Goal: Task Accomplishment & Management: Complete application form

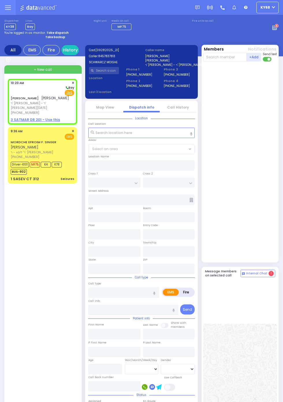
select select
radio input "true"
type input "MOSHE ELIEZER"
type input "SCHWARTZ"
select select
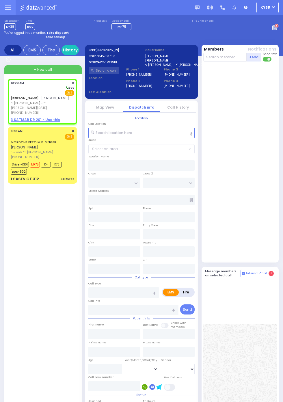
type input "10:20"
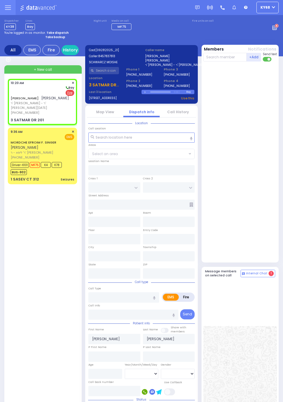
select select
radio input "false"
radio input "true"
select select
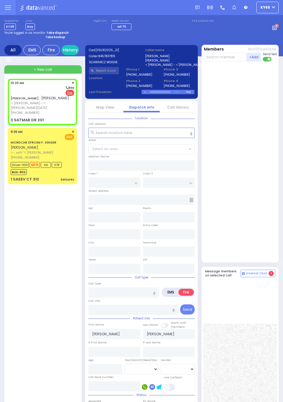
type input "ACRES RD"
type input "SIGET COURT"
type input "3 SATMAR DR"
type input "201"
type input "Monroe"
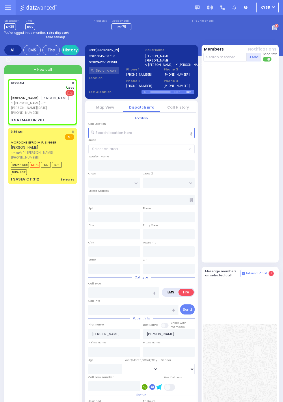
type input "[US_STATE]"
type input "10950"
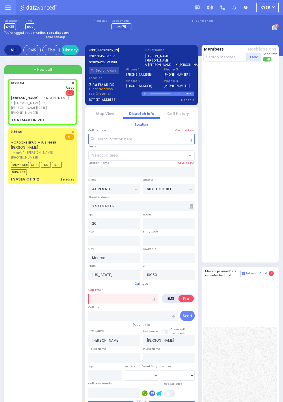
select select "PALM TREE"
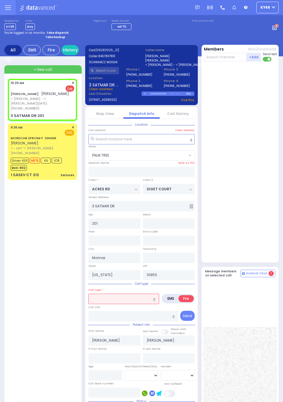
select select
radio input "true"
select select
select select "PALM TREE"
select select
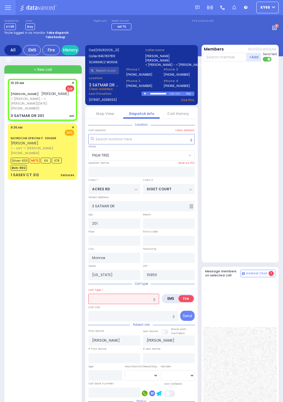
type input "sm"
radio input "true"
select select
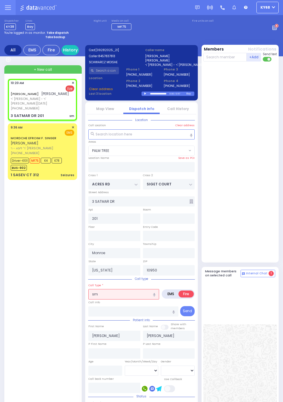
select select "PALM TREE"
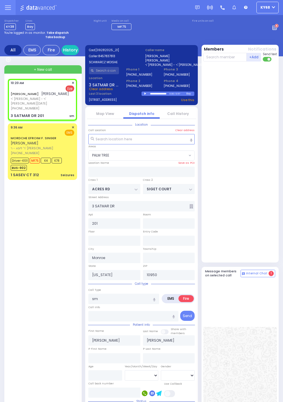
select select
type input "SMOKE DETECTOR INVESTIGATION"
radio input "true"
select select
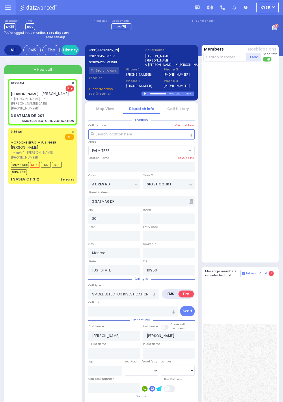
select select "PALM TREE"
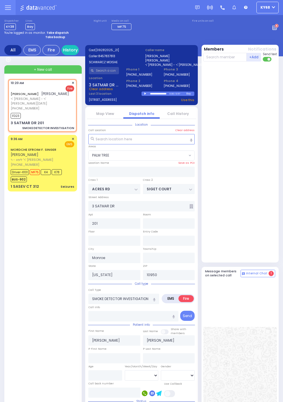
select select
radio input "true"
select select
type input "10:22"
select select "PALM TREE"
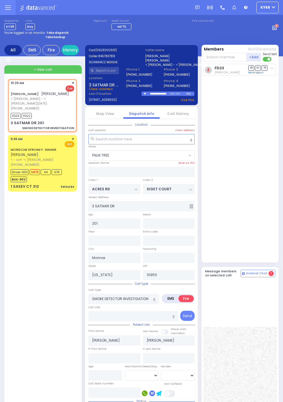
select select
radio input "true"
select select
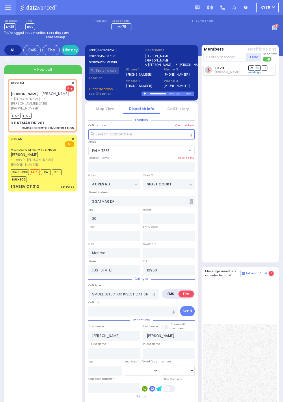
select select "PALM TREE"
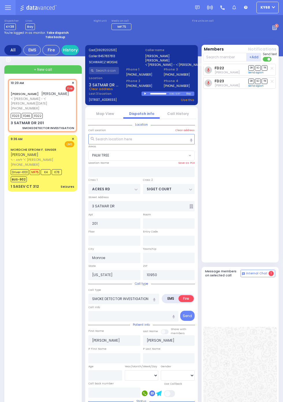
select select
radio input "true"
select select
select select "PALM TREE"
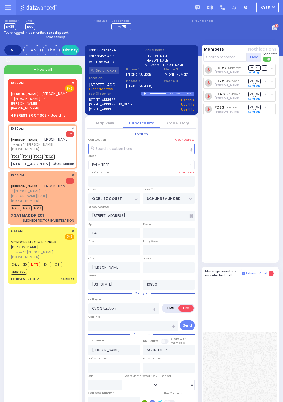
select select "PALM TREE"
select select
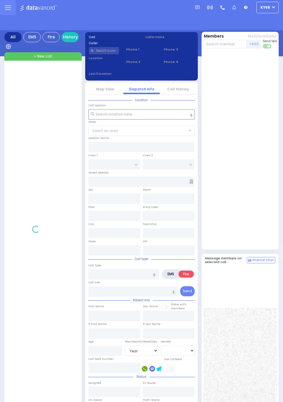
select select "Year"
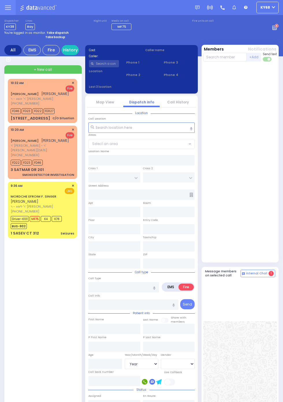
select select "Year"
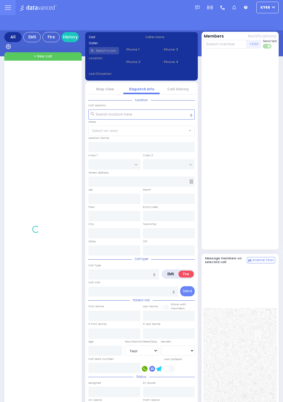
select select "Year"
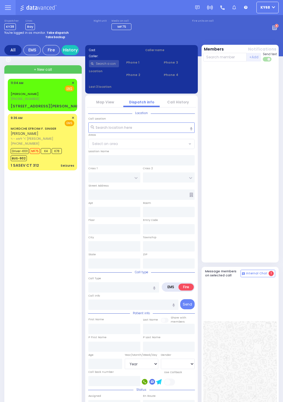
click at [11, 90] on div "Fire EMS" at bounding box center [43, 89] width 64 height 6
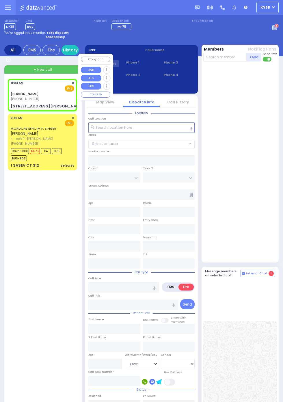
select select
radio input "true"
select select
type input "11:04"
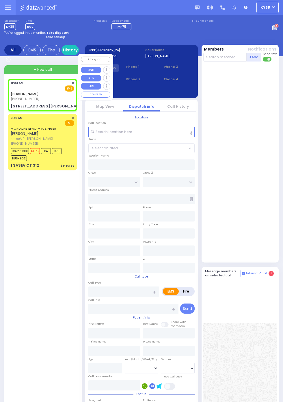
type input "SCOTCHTOWN [GEOGRAPHIC_DATA]"
type input "[STREET_ADDRESS][PERSON_NAME]"
type input "[GEOGRAPHIC_DATA]"
type input "[US_STATE]"
type input "10941"
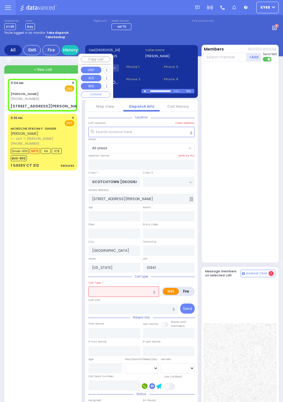
click at [264, 184] on div at bounding box center [240, 162] width 75 height 196
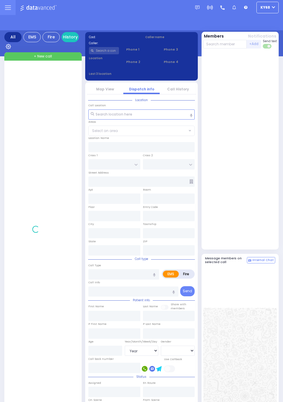
select select "Year"
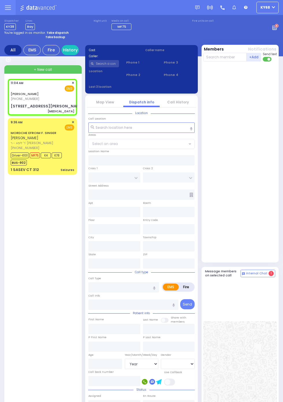
select select
type input "[MEDICAL_DATA]"
radio input "true"
type input "TOT H base"
select select
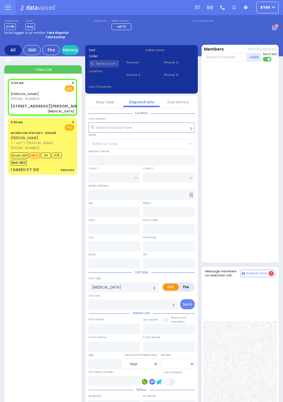
type input "11:04"
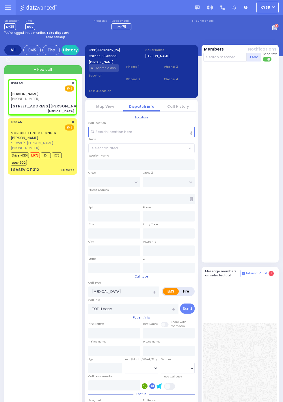
type input "SCOTCHTOWN COLLABAR RD"
type input "63 Foster Rd"
type input "Middletown"
type input "New York"
type input "10941"
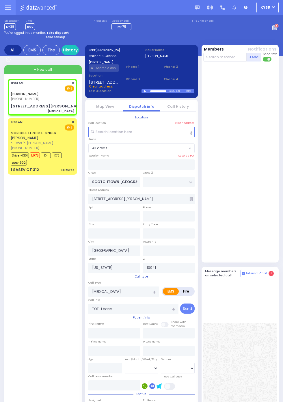
select select
radio input "true"
type input "TOT H Base"
select select
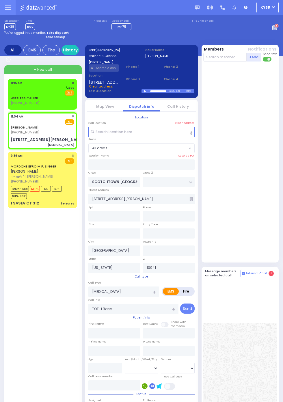
click at [11, 99] on link "WIRELESS CALLER" at bounding box center [24, 98] width 27 height 5
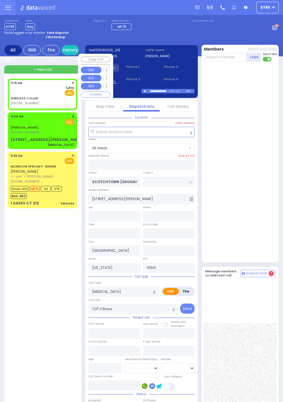
select select
radio input "true"
select select
type input "11:15"
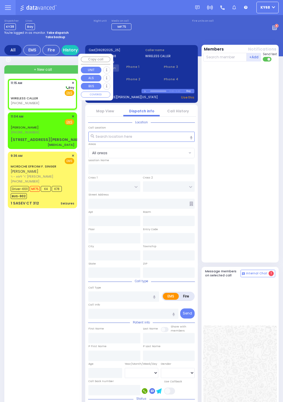
click at [269, 218] on div at bounding box center [240, 162] width 75 height 196
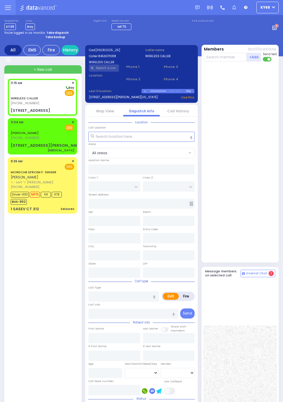
select select
radio input "true"
select select
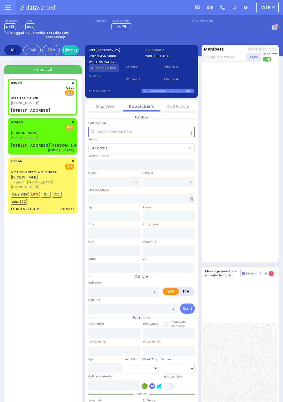
type input "CHEVRON RD"
type input "[GEOGRAPHIC_DATA]"
type input "[STREET_ADDRESS]"
type input "Monroe"
type input "[US_STATE]"
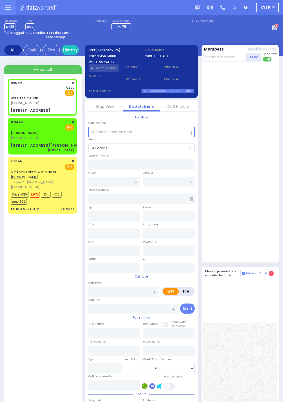
type input "10950"
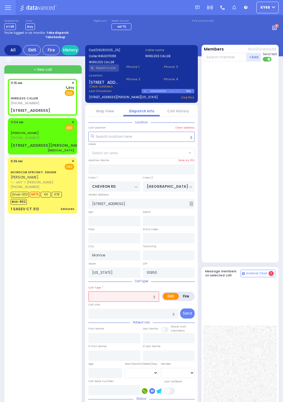
select select "SECTION 5"
select select
radio input "true"
select select
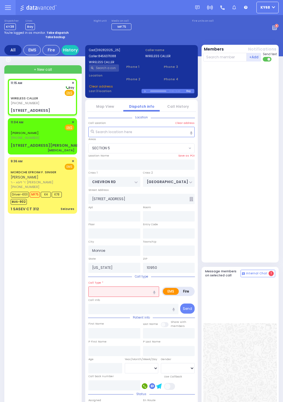
type input "211"
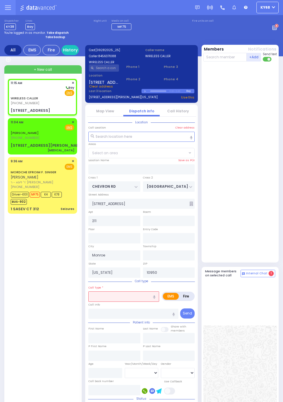
select select "SECTION 5"
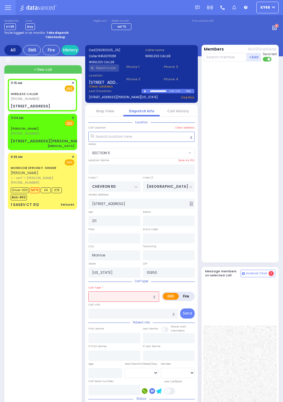
select select
radio input "true"
select select
select select "SECTION 5"
select select
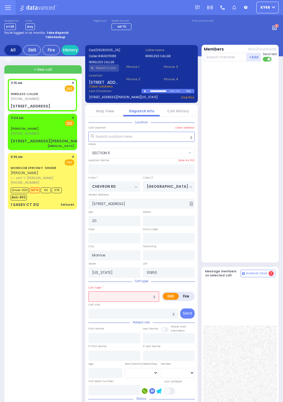
radio input "true"
select select
select select "SECTION 5"
select select
type input "po"
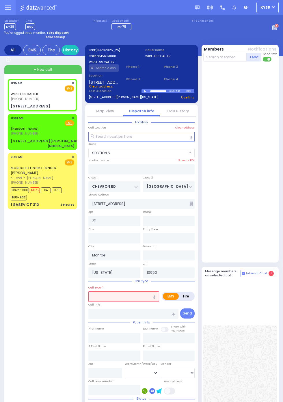
radio input "true"
select select
select select "SECTION 5"
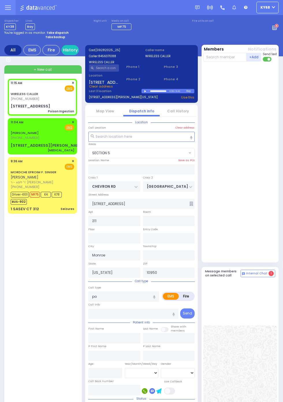
select select
type input "Poison Ingestion"
radio input "true"
select select
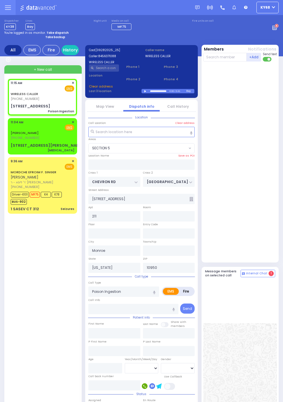
select select "SECTION 5"
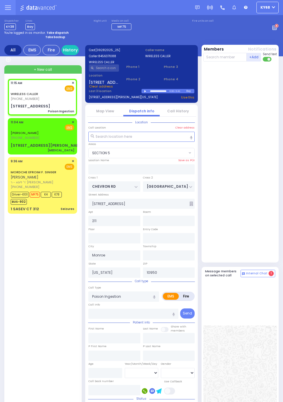
select select
radio input "true"
select select
select select "SECTION 5"
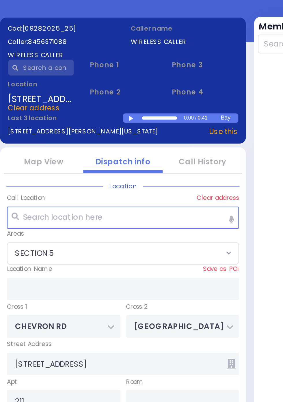
select select
radio input "true"
select select
type input "11:18"
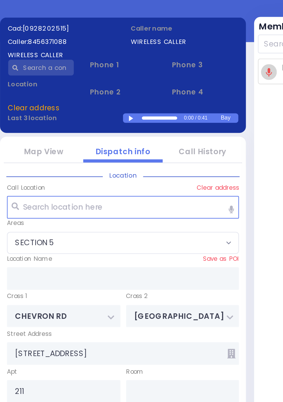
click at [146, 92] on div at bounding box center [146, 91] width 3 height 3
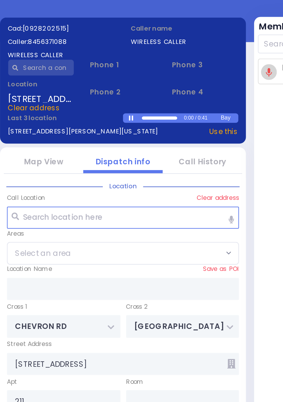
select select "SECTION 5"
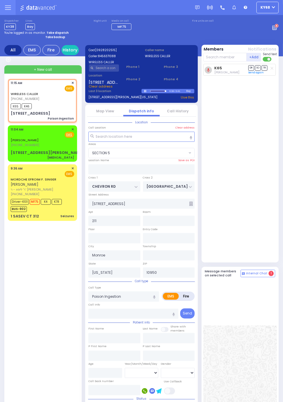
radio input "true"
select select
select select "SECTION 5"
radio input "true"
select select
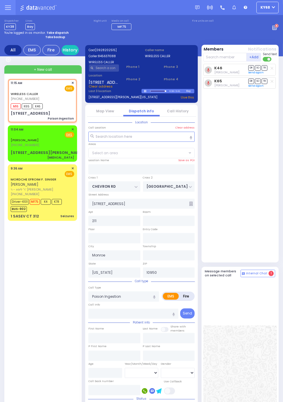
select select "SECTION 5"
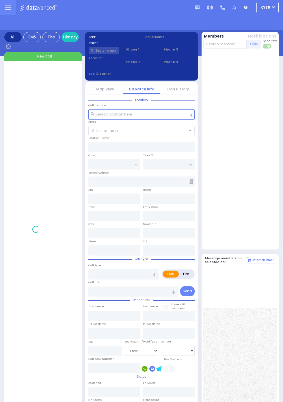
select select "Year"
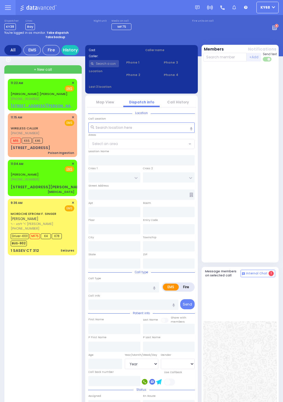
click at [11, 100] on span "(718) 855-8455" at bounding box center [25, 99] width 29 height 5
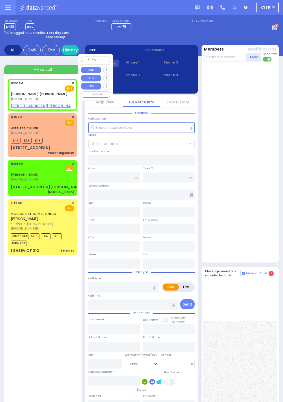
select select
radio input "true"
type input "JACOB YITZCHOK A."
type input "BREUER"
select select
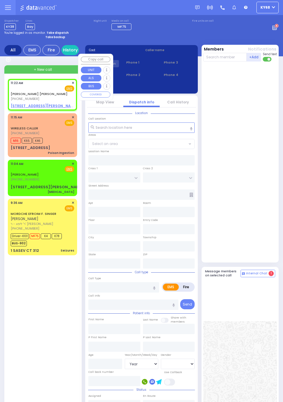
type input "11:22"
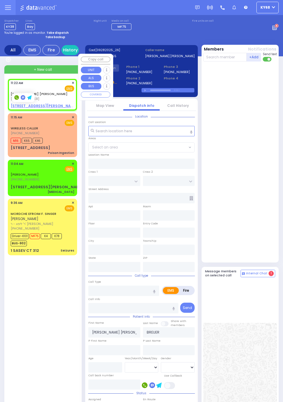
click at [266, 182] on div at bounding box center [240, 162] width 75 height 196
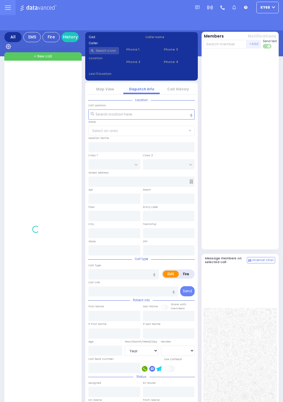
select select "Year"
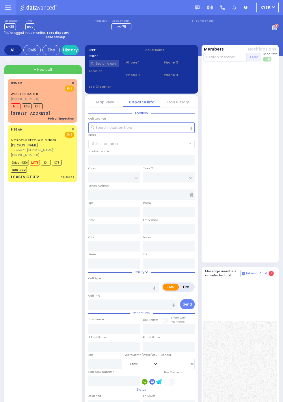
click at [11, 148] on span "ר' ליפא - ר' [PERSON_NAME]" at bounding box center [42, 150] width 62 height 5
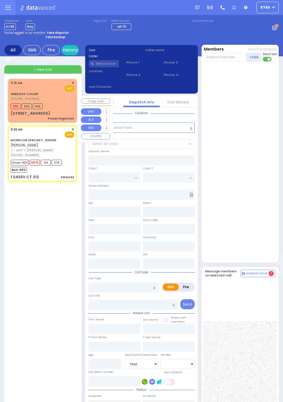
select select
type input "Seizures"
radio input "true"
type input "MORDCHE EFROIM F."
type input "SINGER"
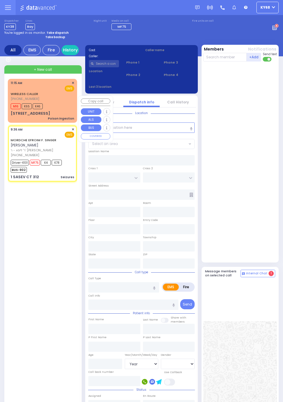
type input "Esther"
type input "Singer"
type input "3"
select select "Year"
select select "[DEMOGRAPHIC_DATA]"
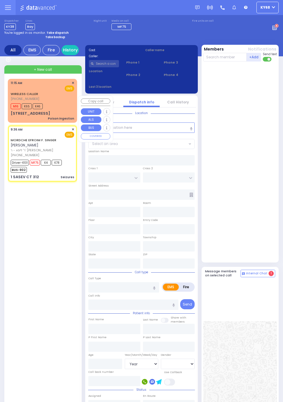
type input "09:36"
type input "09:39"
type input "09:40"
type input "10:03"
type input "10:45"
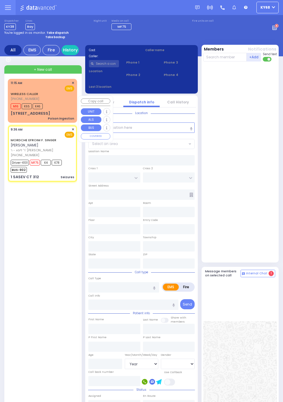
type input "11:05"
type input "New York Presbyterian Hospital- Columbia Campus 622, West 168th Street New York…"
type input "[GEOGRAPHIC_DATA]"
type input "1 SASEV CT"
type input "312"
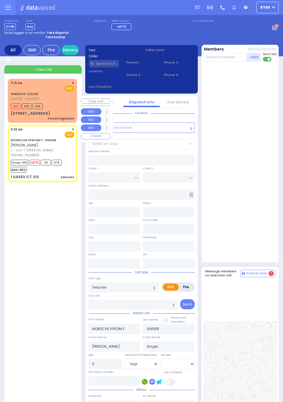
type input "[PERSON_NAME]"
type input "[US_STATE]"
type input "10950"
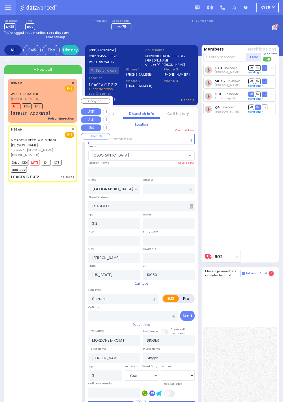
select select "[GEOGRAPHIC_DATA]"
click at [268, 204] on div "K78 unknown Chaim Brach DR SO TR Sending text DR" at bounding box center [240, 156] width 75 height 185
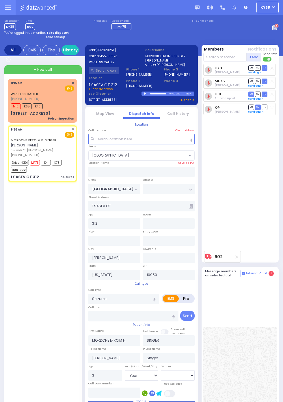
click at [110, 112] on link "Map View" at bounding box center [105, 113] width 18 height 5
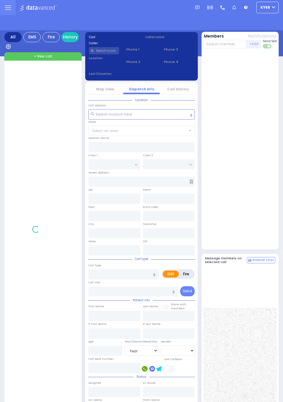
select select "Year"
select select "[DEMOGRAPHIC_DATA]"
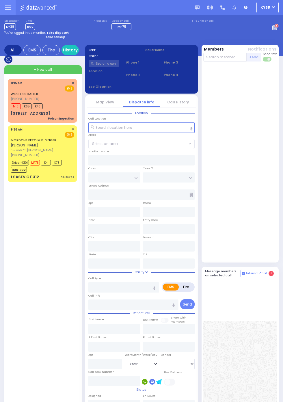
click at [8, 62] on icon at bounding box center [8, 59] width 5 height 5
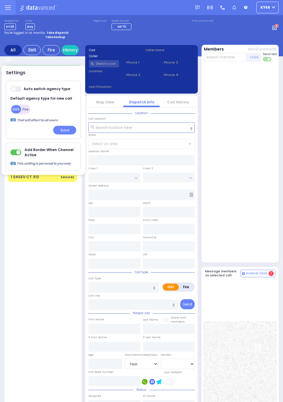
click at [271, 224] on div at bounding box center [240, 163] width 74 height 199
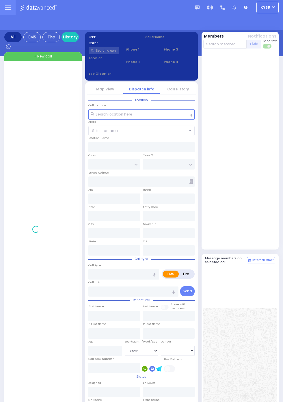
select select "Year"
select select "[DEMOGRAPHIC_DATA]"
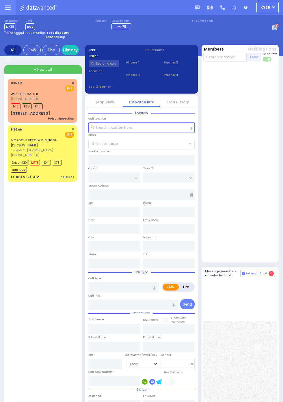
click at [17, 175] on div "1 SASEV CT 312" at bounding box center [25, 177] width 28 height 6
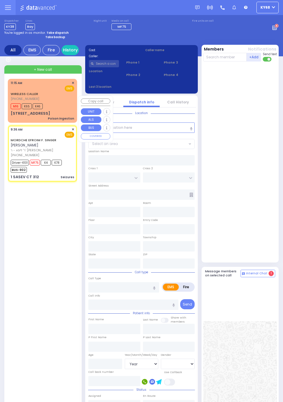
select select
type input "Seizures"
radio input "true"
type input "MORDCHE EFROIM F."
type input "SINGER"
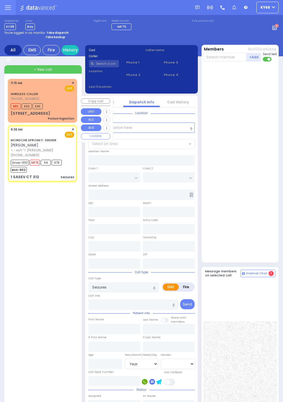
type input "Esther"
type input "Singer"
type input "3"
select select "Year"
select select "[DEMOGRAPHIC_DATA]"
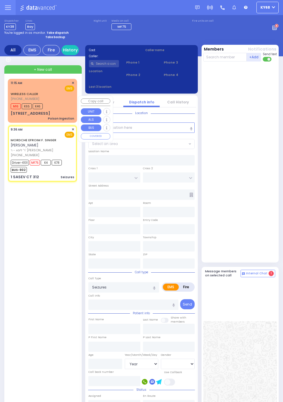
type input "09:36"
type input "09:39"
type input "09:40"
type input "10:03"
type input "10:45"
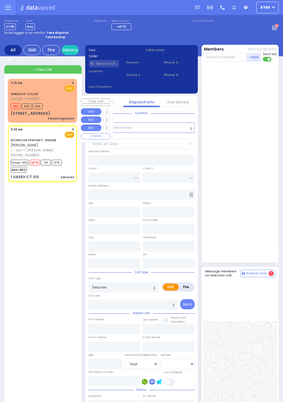
type input "11:05"
type input "New York Presbyterian Hospital- Columbia Campus 622, West 168th Street New York…"
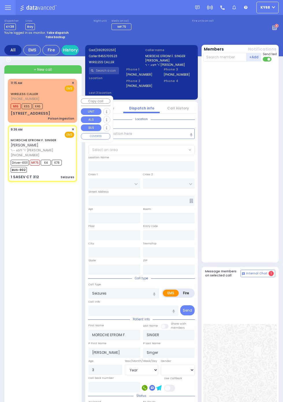
type input "MOUNTAIN RD"
type input "1 SASEV CT"
type input "312"
type input "[PERSON_NAME]"
type input "[US_STATE]"
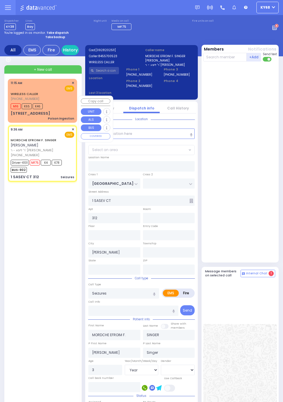
type input "10950"
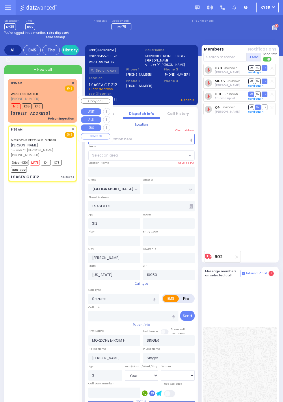
select select "[GEOGRAPHIC_DATA]"
click at [268, 160] on div "K78 Chaim Brach DR SO TR DR" at bounding box center [240, 156] width 75 height 185
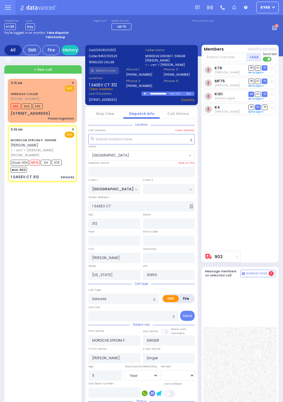
click at [189, 116] on link "Call History" at bounding box center [178, 113] width 22 height 5
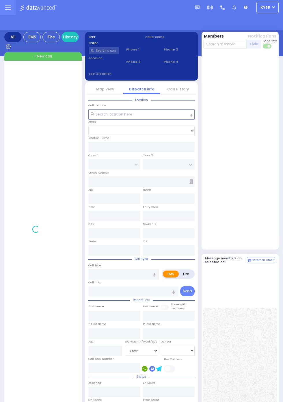
select select "Year"
select select "[DEMOGRAPHIC_DATA]"
select select "Year"
select select "[DEMOGRAPHIC_DATA]"
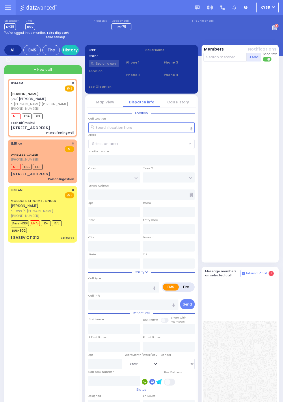
select select
type input "Pt not feeling well"
radio input "true"
type input "[PERSON_NAME]"
type input "STAUBER"
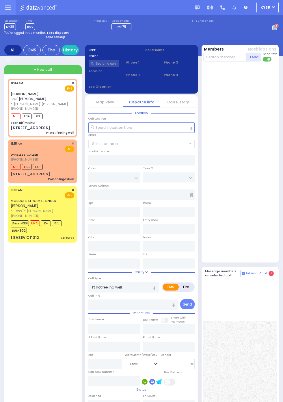
type input "88"
select select "Year"
select select "[DEMOGRAPHIC_DATA]"
type input "11:43"
type input "11:45"
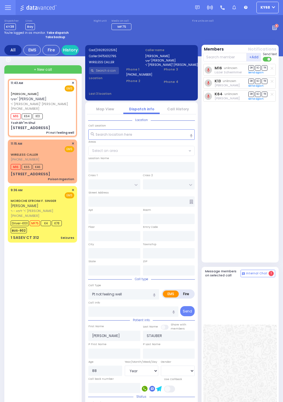
type input "Tosh Bh"m Shul"
type input "HAYES COURT"
type input "ORSHAVA COURT"
type input "[STREET_ADDRESS]"
type input "[PERSON_NAME]"
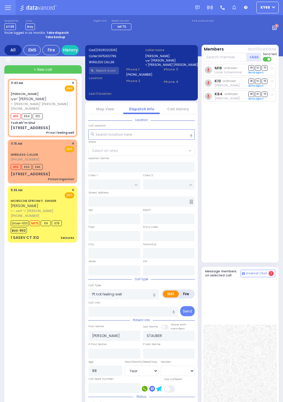
type input "[US_STATE]"
type input "10950"
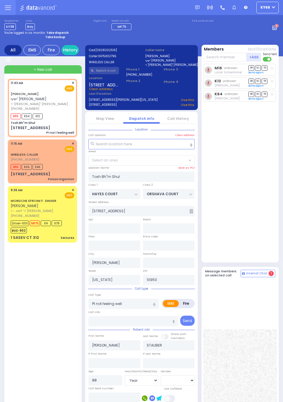
select select "SECTION 3"
select select
radio input "true"
select select "Year"
select select "[DEMOGRAPHIC_DATA]"
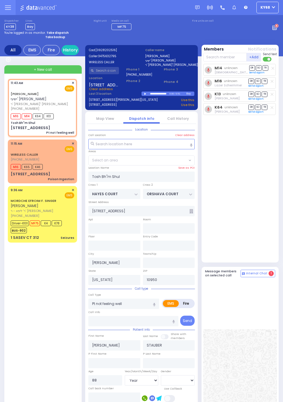
select select "SECTION 3"
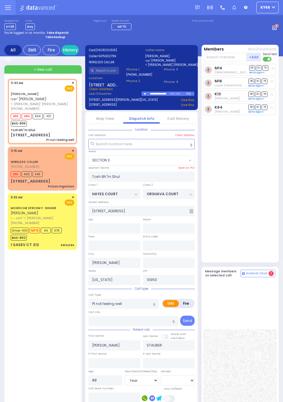
select select
radio input "true"
select select "Year"
select select "[DEMOGRAPHIC_DATA]"
select select "SECTION 3"
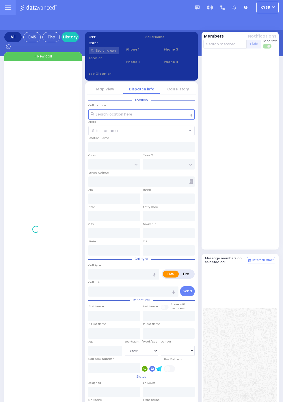
select select "Year"
select select "[DEMOGRAPHIC_DATA]"
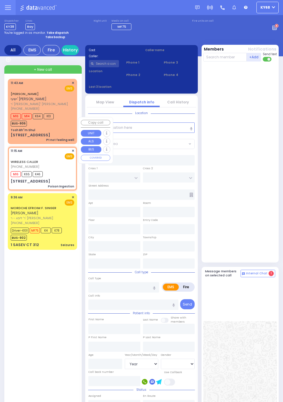
select select
type input "Poison Ingestion"
radio input "true"
type input "Israel"
type input "Krausz"
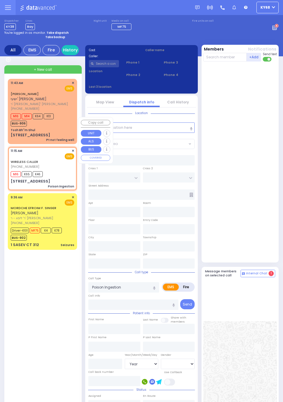
type input "3"
select select "Year"
select select
type input "11:15"
type input "11:18"
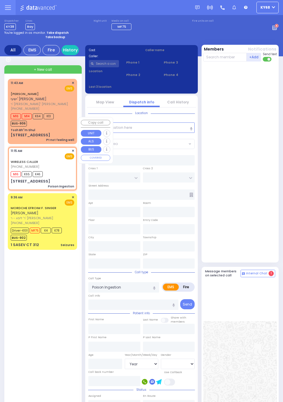
type input "[PERSON_NAME] 22 Van Buren Dr. Basement Monroe"
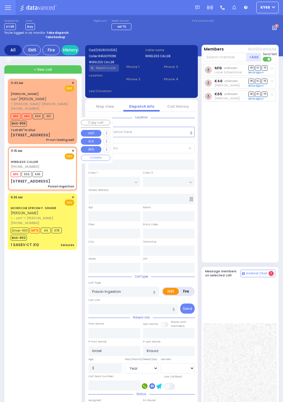
type input "CHEVRON RD"
type input "[GEOGRAPHIC_DATA]"
type input "[STREET_ADDRESS]"
type input "211"
type input "Monroe"
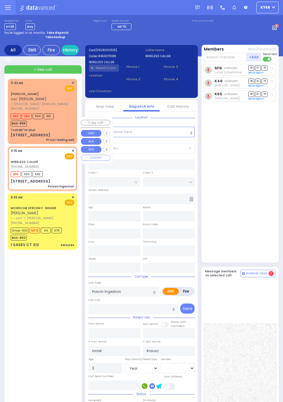
type input "[US_STATE]"
type input "10950"
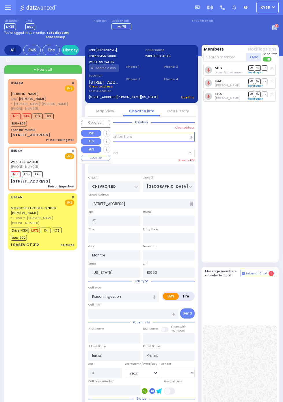
click at [11, 106] on span "ר' [PERSON_NAME]' [PERSON_NAME]" at bounding box center [42, 104] width 62 height 5
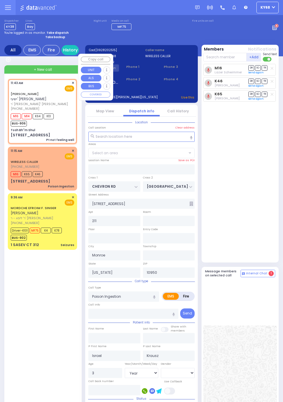
click at [270, 220] on div "M16 [PERSON_NAME] DR SO TR Sending text K46 DR" at bounding box center [240, 162] width 75 height 196
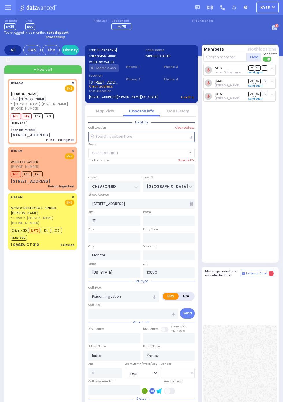
select select
type input "Pt not feeling well"
radio input "true"
type input "[PERSON_NAME]"
type input "STAUBER"
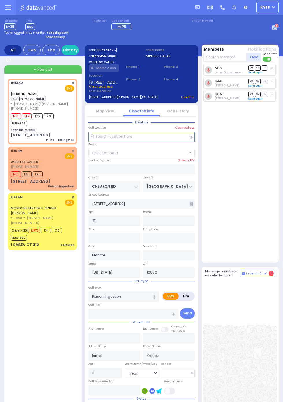
type input "88"
select select "Year"
select select "[DEMOGRAPHIC_DATA]"
type input "11:43"
type input "11:45"
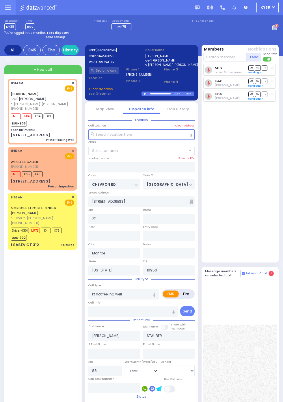
select select "SECTION 5"
select select
type input "Tosh Bh"m Shul"
type input "HAYES COURT"
type input "ORSHAVA COURT"
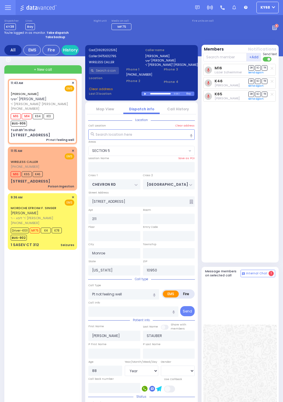
type input "[STREET_ADDRESS]"
type input "[PERSON_NAME]"
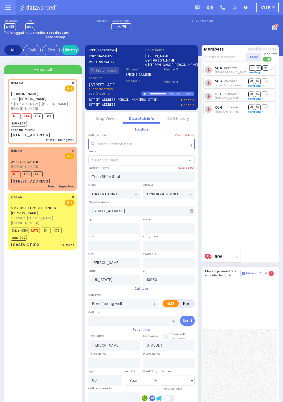
select select "SECTION 3"
